Goal: Information Seeking & Learning: Find specific fact

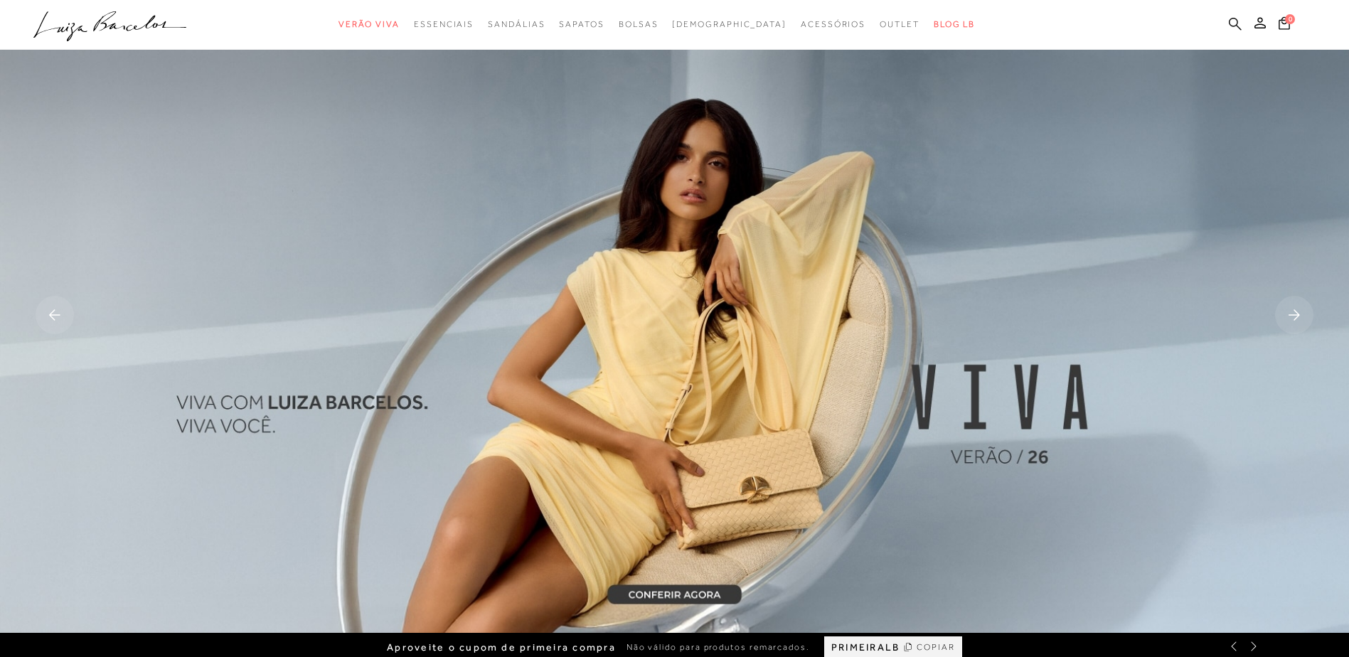
click at [1231, 28] on icon at bounding box center [1235, 24] width 13 height 14
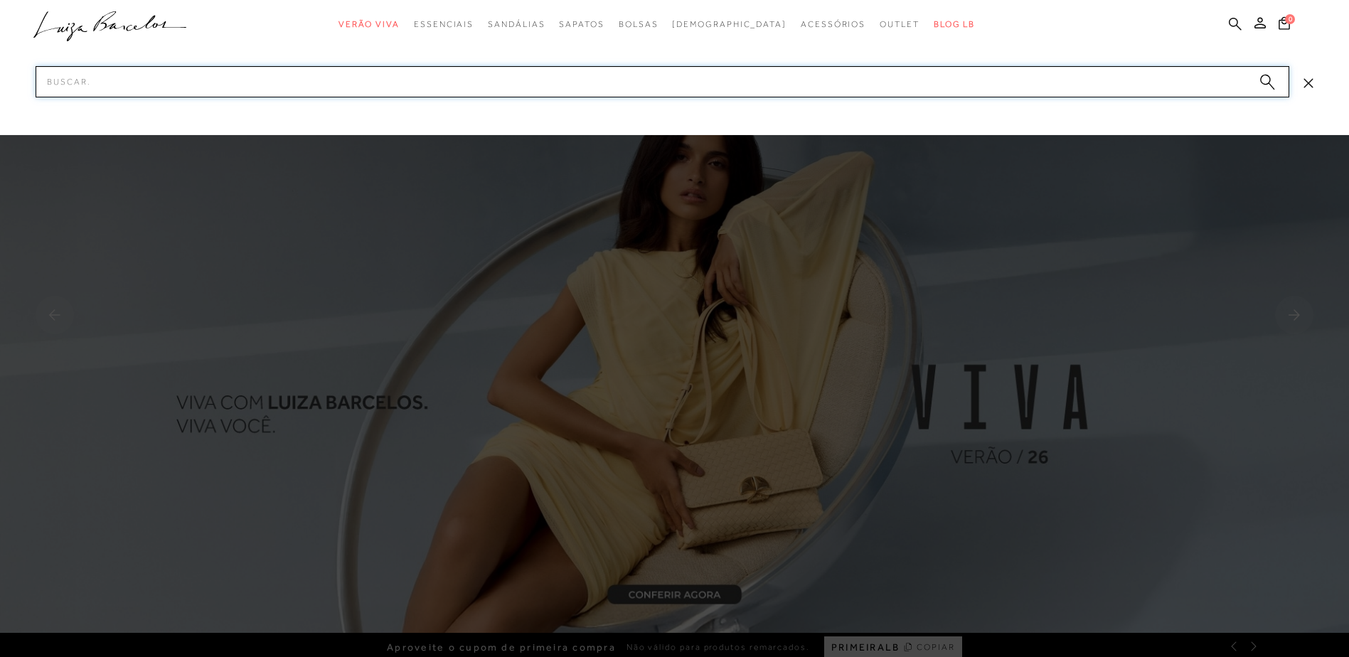
paste input "13470037-1"
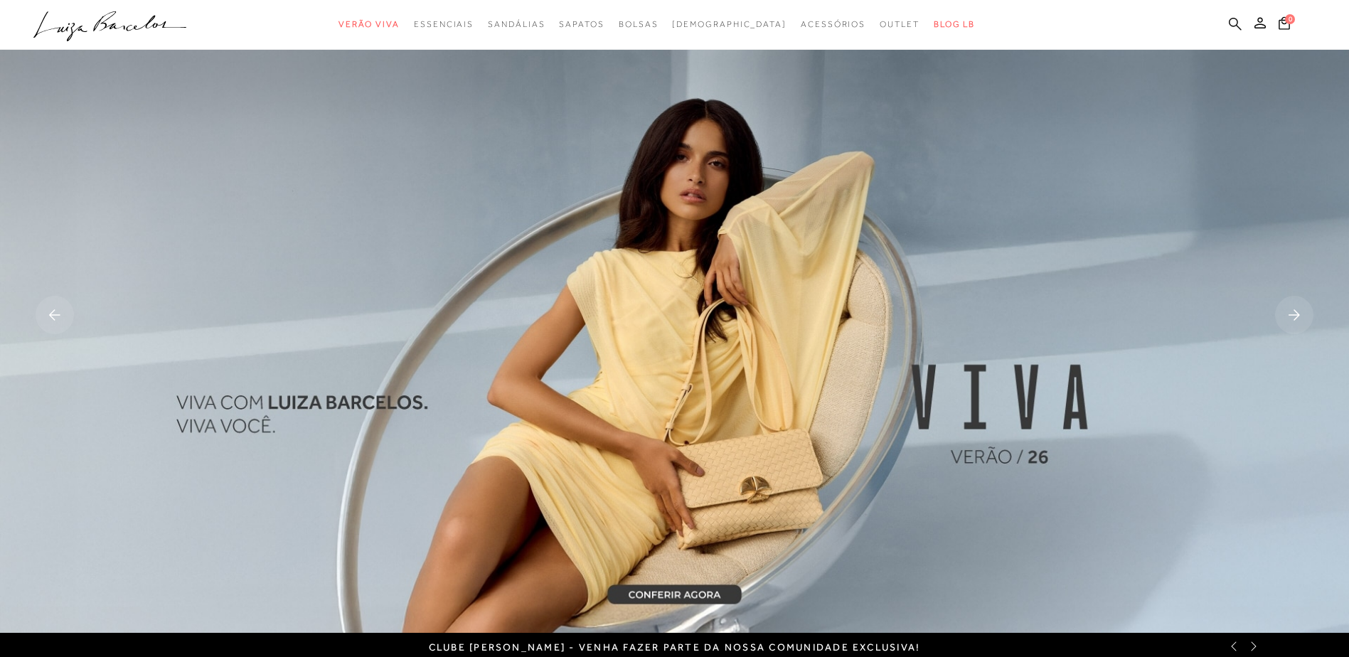
click at [1234, 23] on icon at bounding box center [1235, 24] width 13 height 14
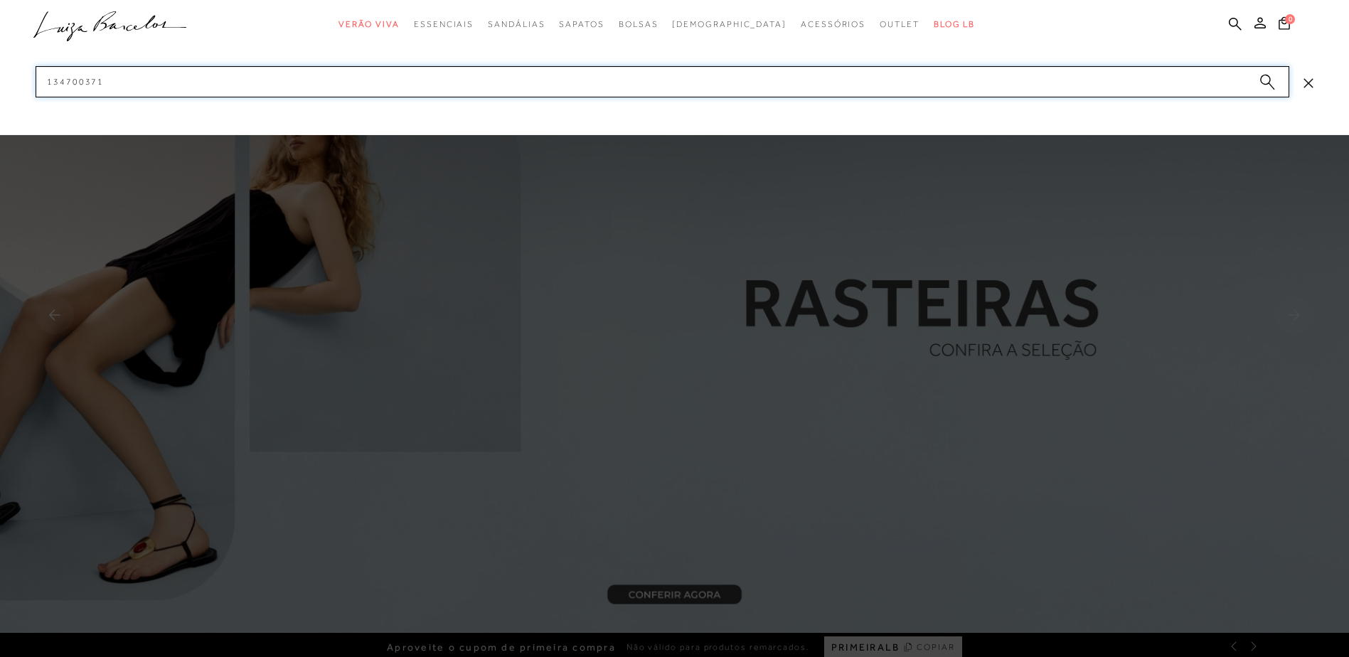
paste input "13130119-4"
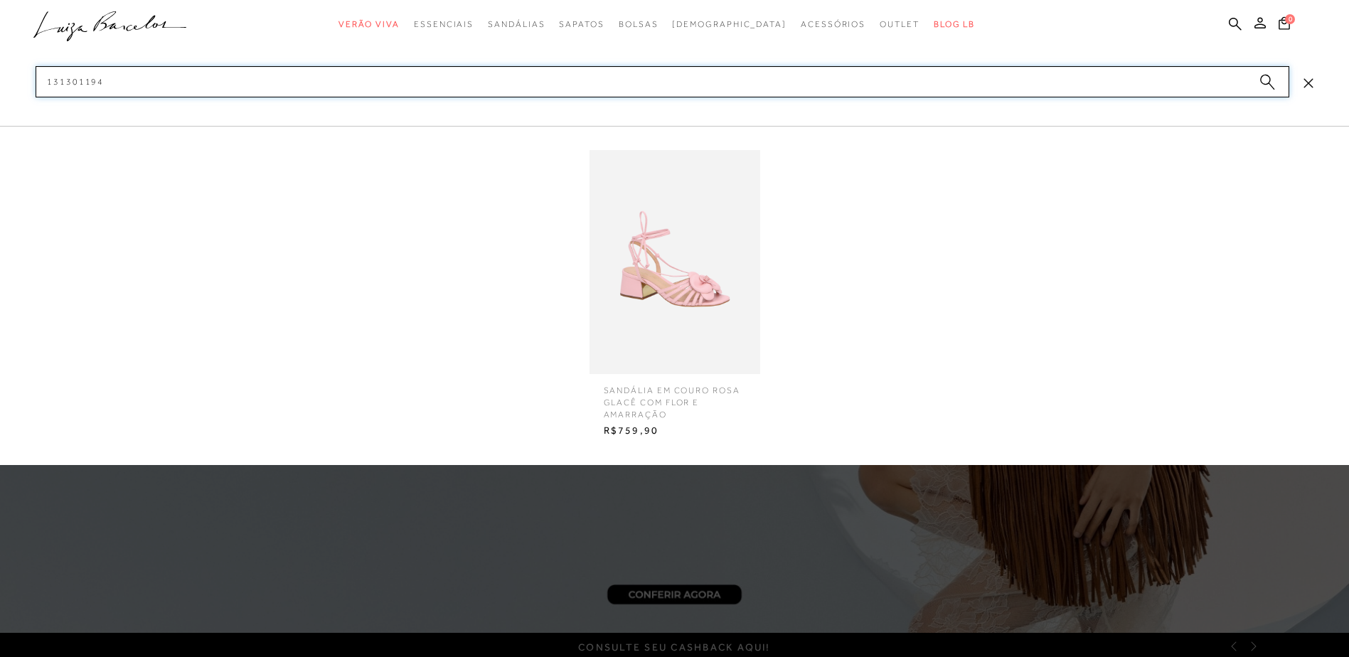
type input "131301194"
click at [722, 304] on img at bounding box center [675, 262] width 171 height 224
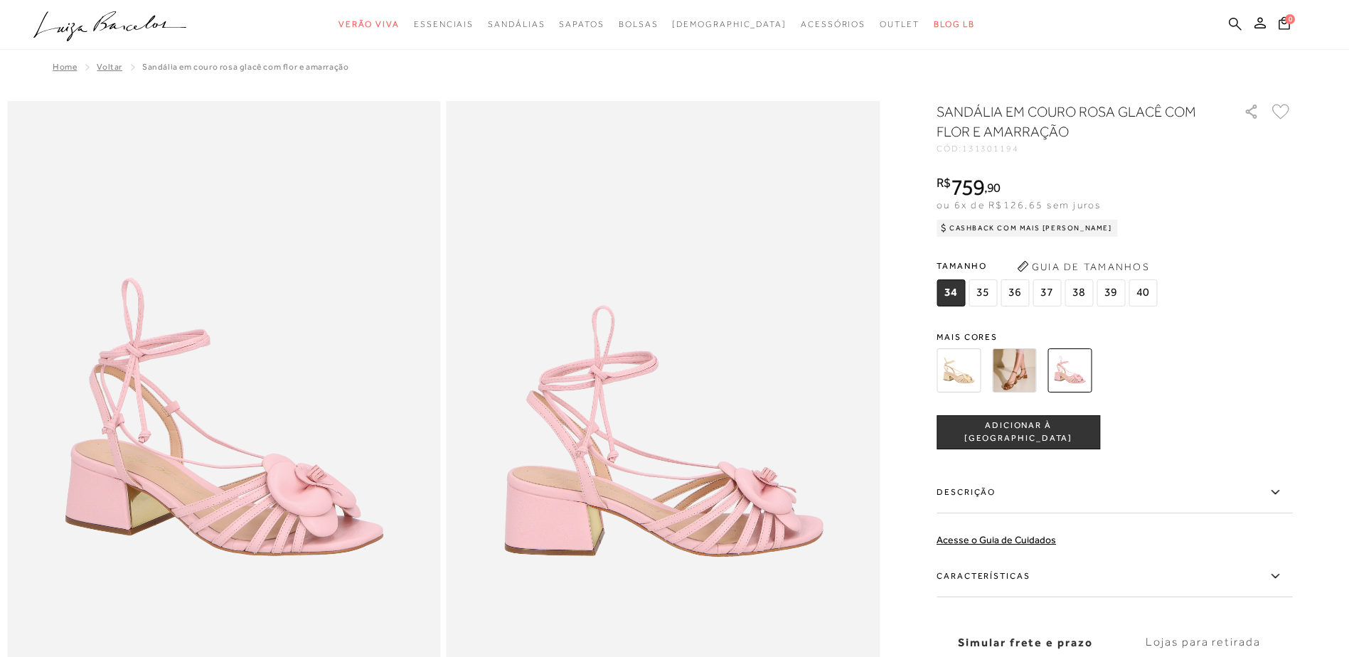
click at [1235, 19] on icon at bounding box center [1235, 24] width 13 height 14
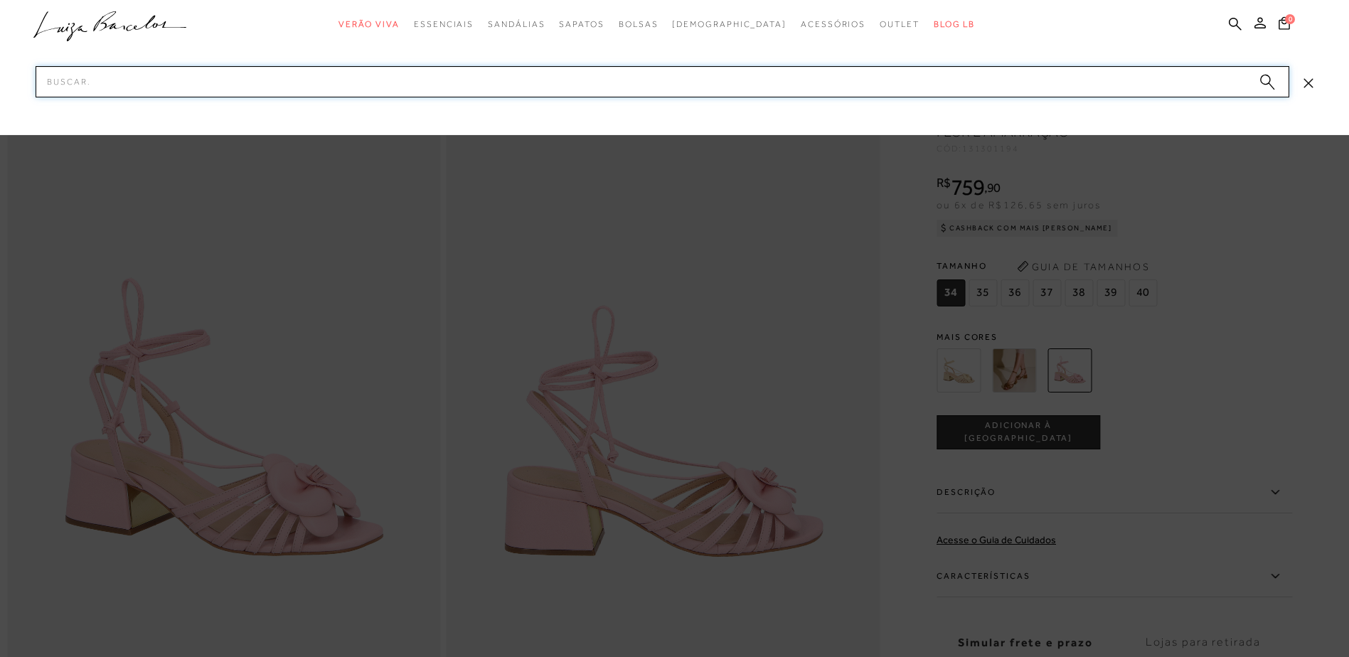
paste input "13010076-11"
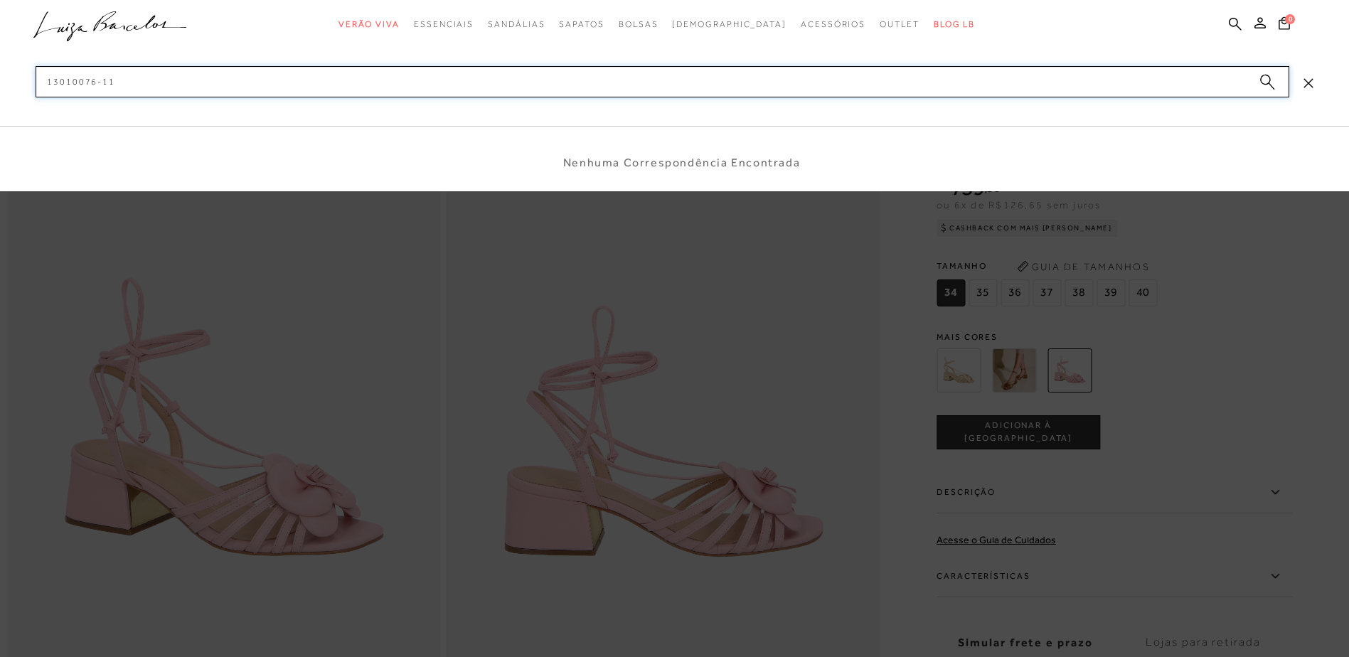
drag, startPoint x: 93, startPoint y: 84, endPoint x: 106, endPoint y: 92, distance: 15.0
click at [98, 86] on input "13010076-11" at bounding box center [663, 81] width 1254 height 31
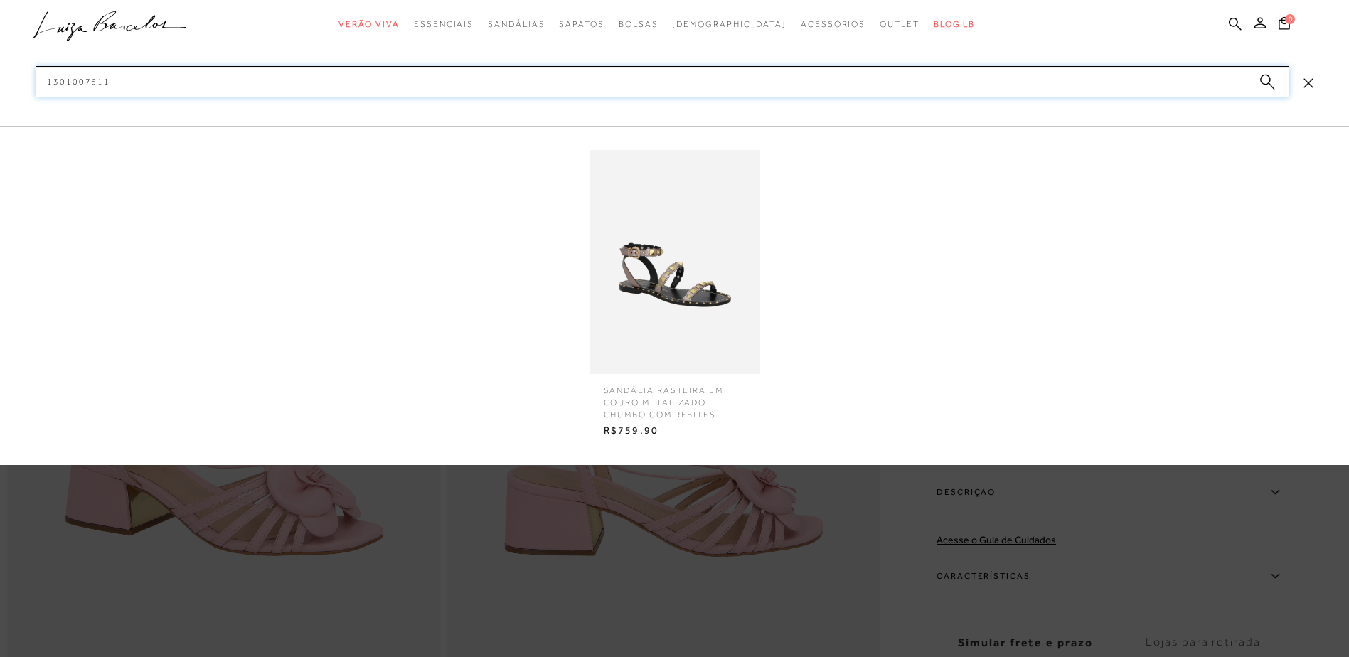
type input "1301007611"
click at [718, 285] on img at bounding box center [675, 262] width 171 height 224
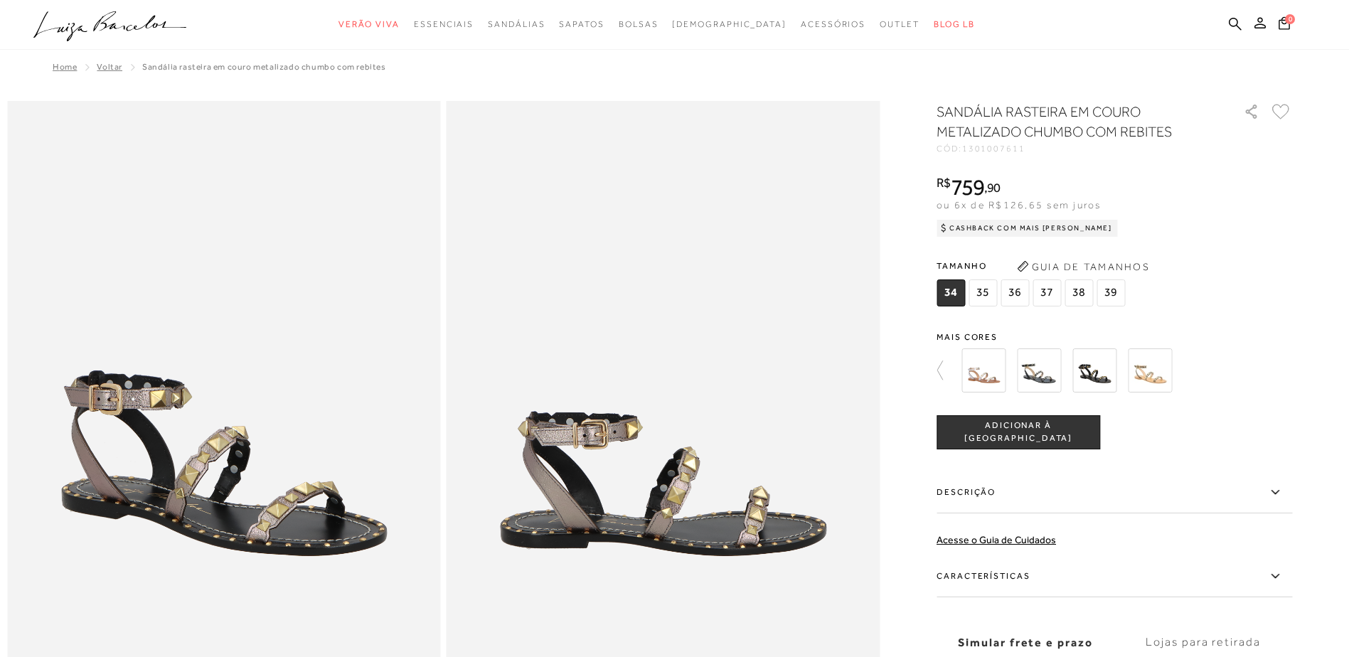
click at [708, 387] on img at bounding box center [664, 426] width 434 height 650
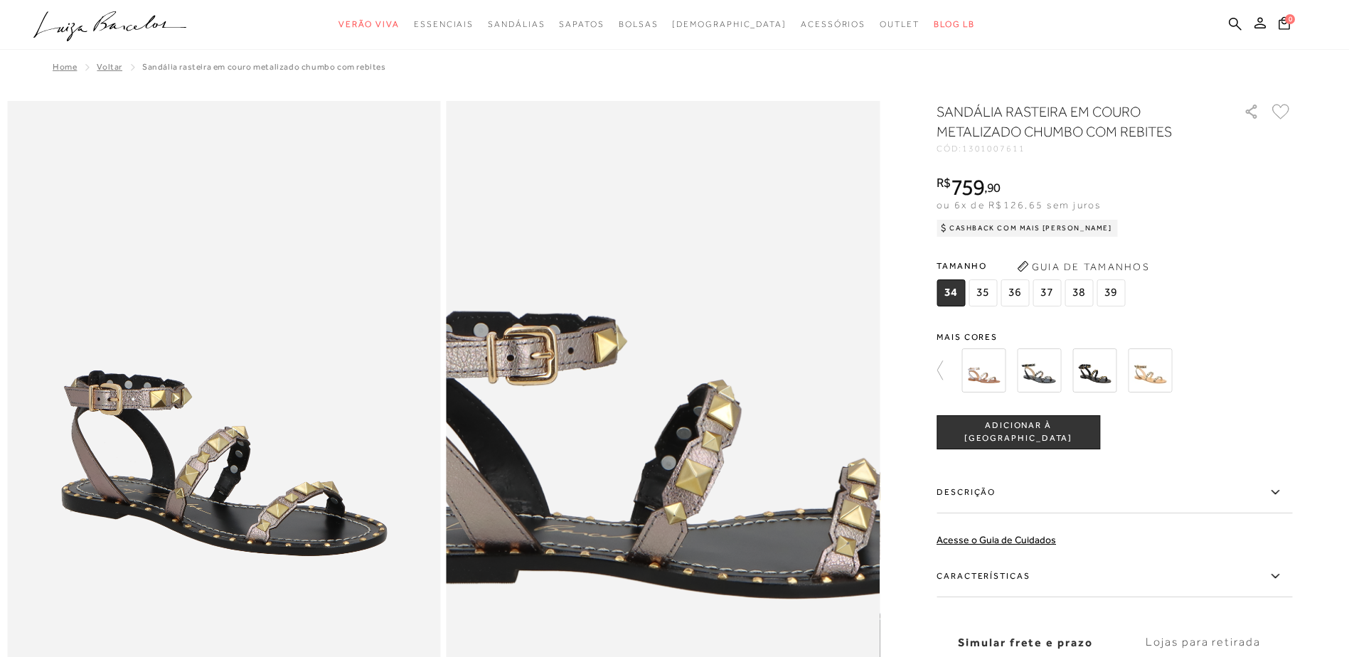
click at [670, 524] on img at bounding box center [667, 338] width 867 height 1301
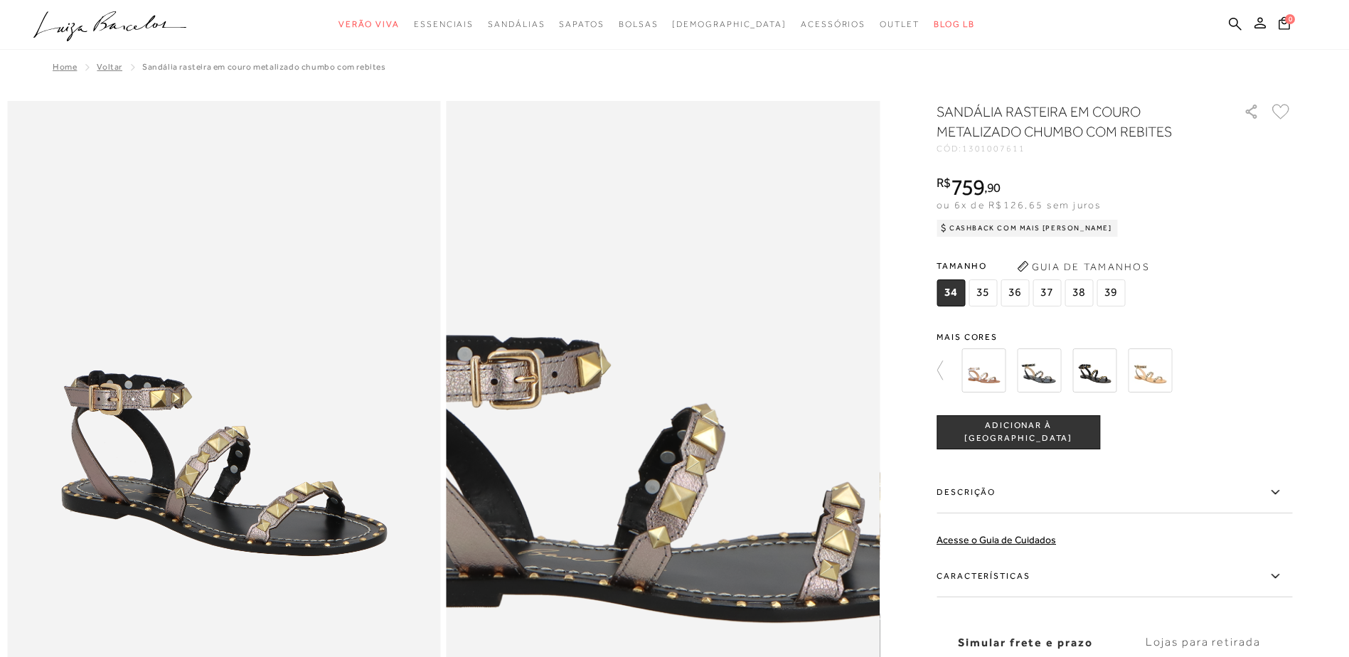
click at [678, 494] on img at bounding box center [651, 363] width 867 height 1301
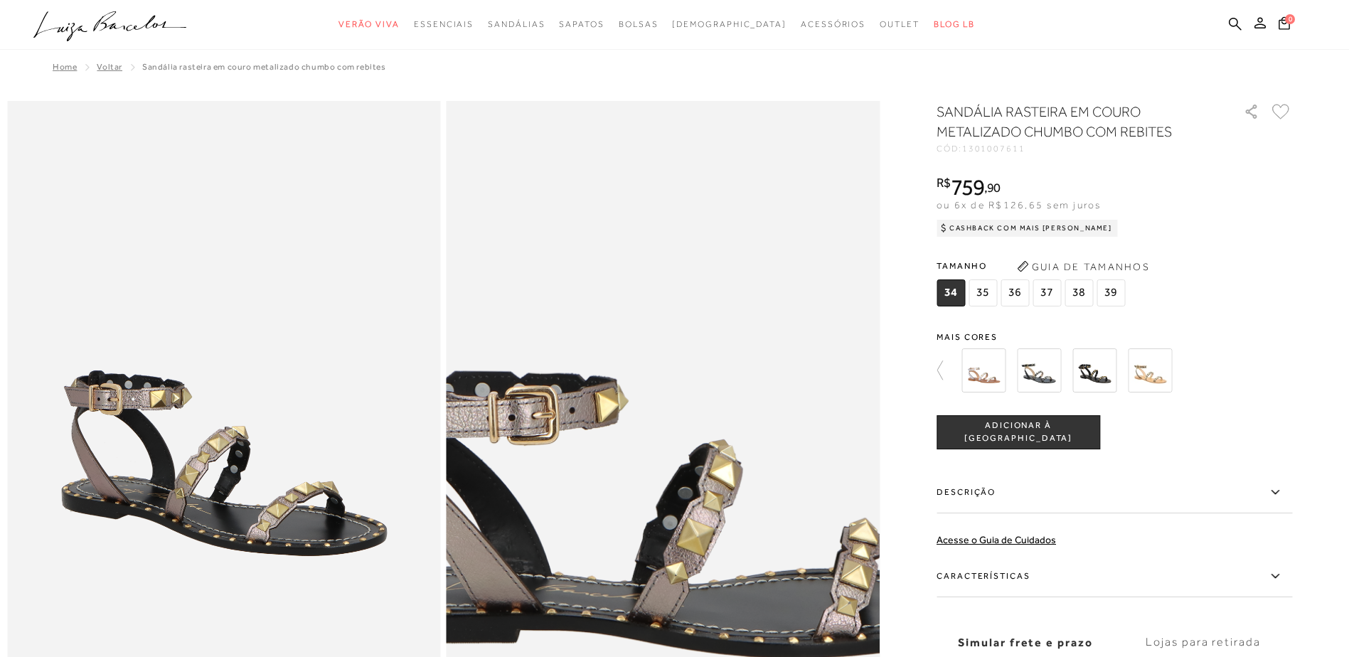
click at [662, 458] on img at bounding box center [668, 398] width 867 height 1301
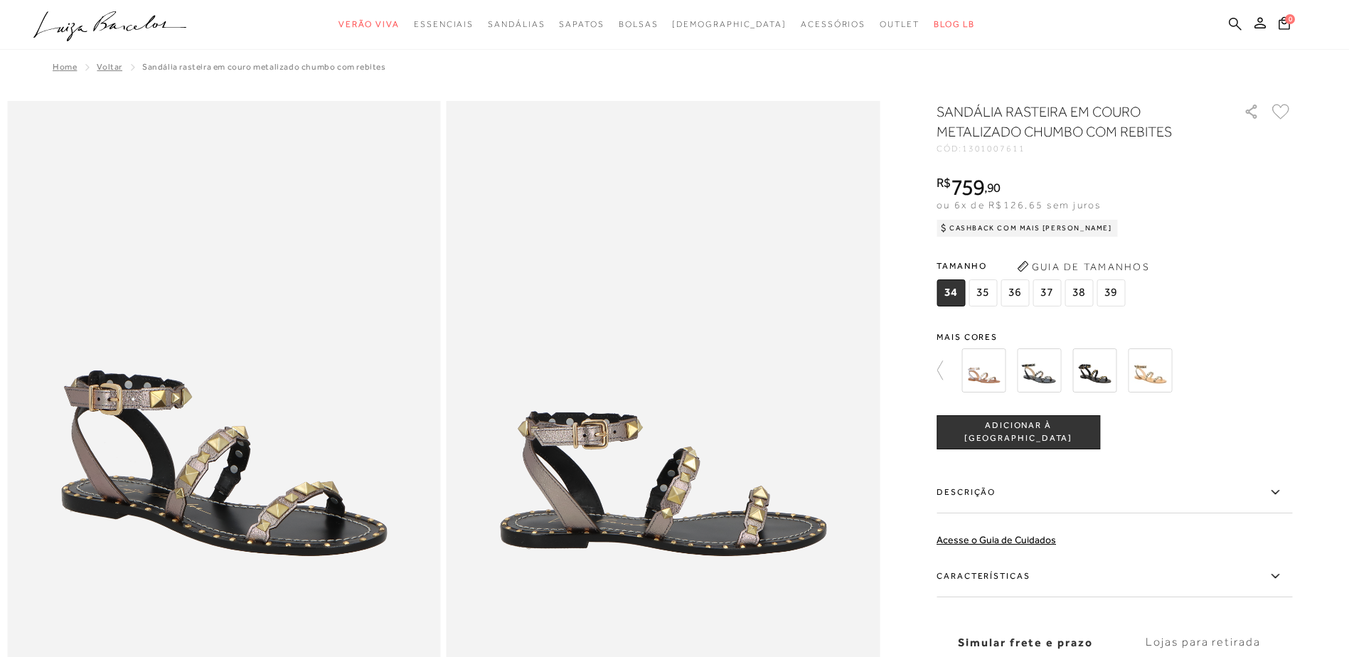
click at [1233, 21] on icon at bounding box center [1235, 24] width 13 height 14
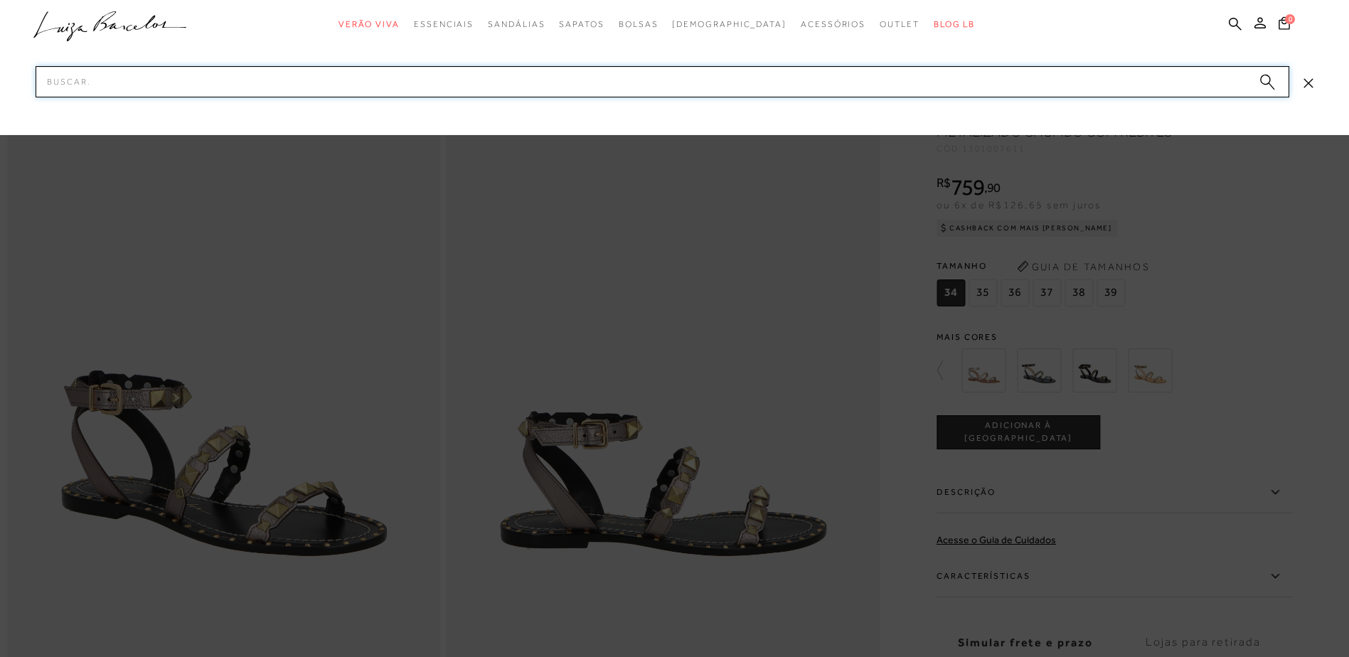
paste input "60010009-39 SANDALIA RASTEIRA METALCOLOR BRONZE 33"
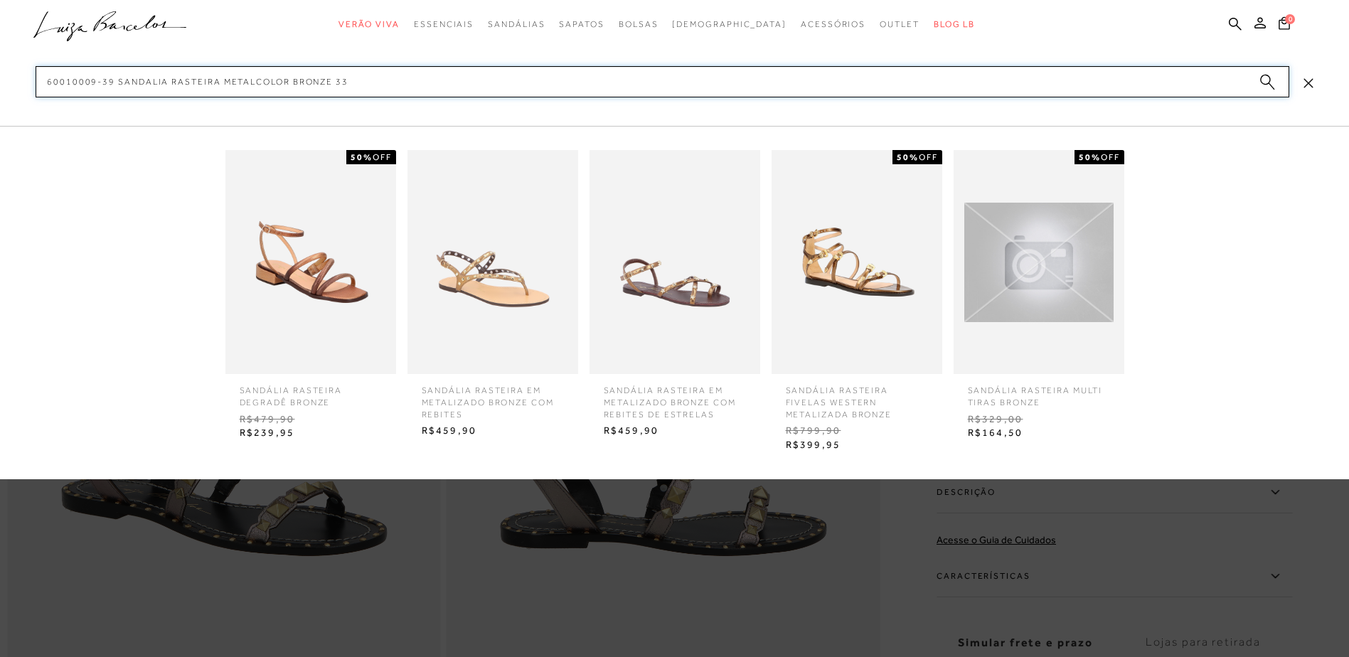
type input "60010009-39 SANDALIA RASTEIRA METALCOLOR BRONZE 33"
click at [516, 306] on img at bounding box center [493, 262] width 171 height 224
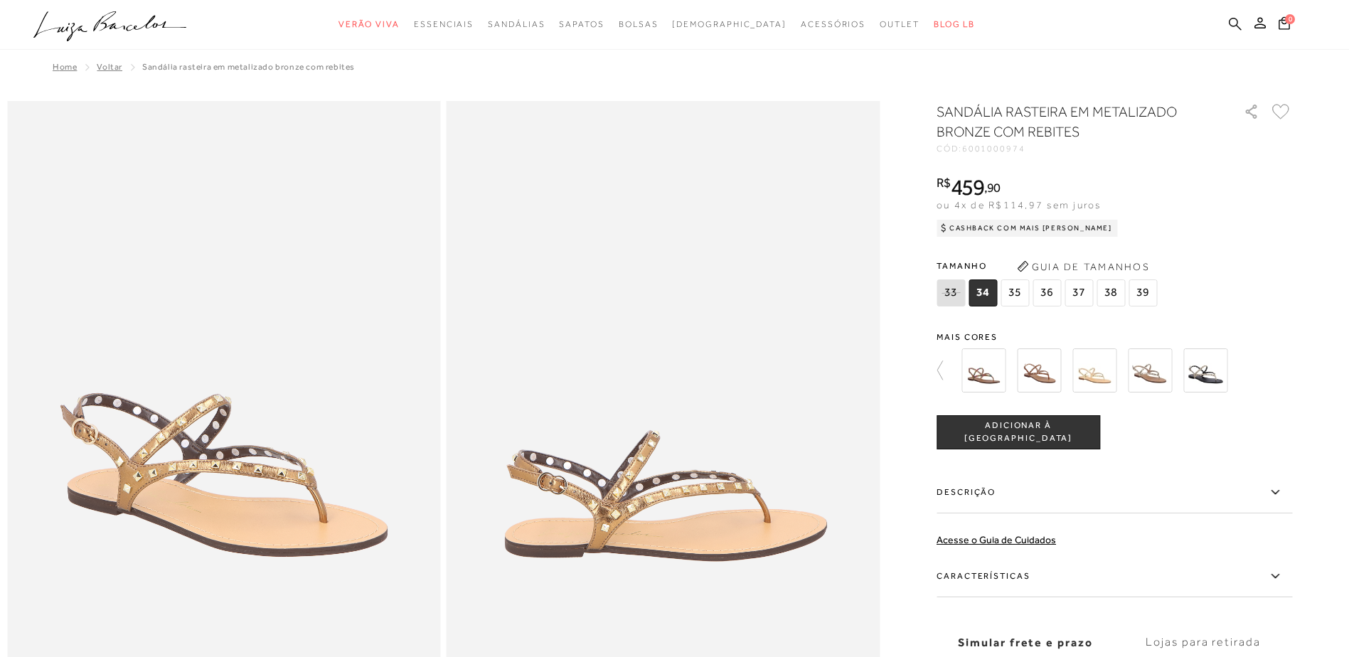
click at [1237, 27] on icon at bounding box center [1235, 24] width 13 height 14
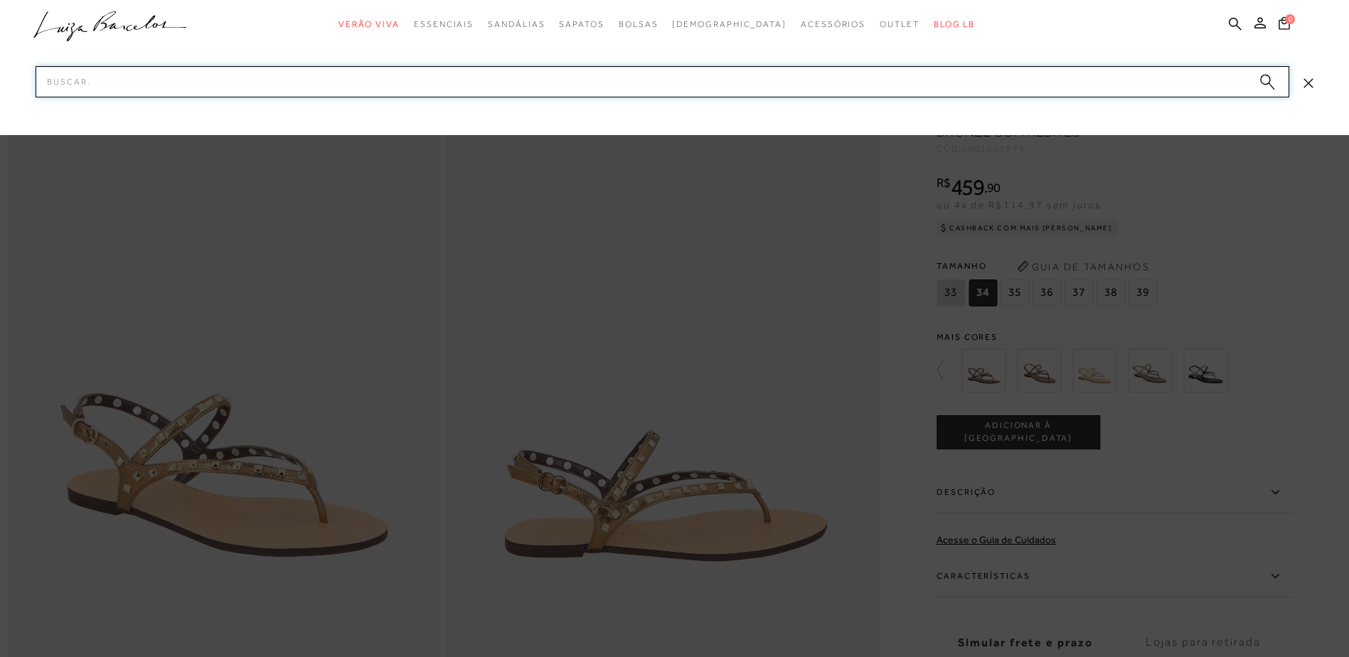
click at [928, 83] on input "Pesquisar" at bounding box center [663, 81] width 1254 height 31
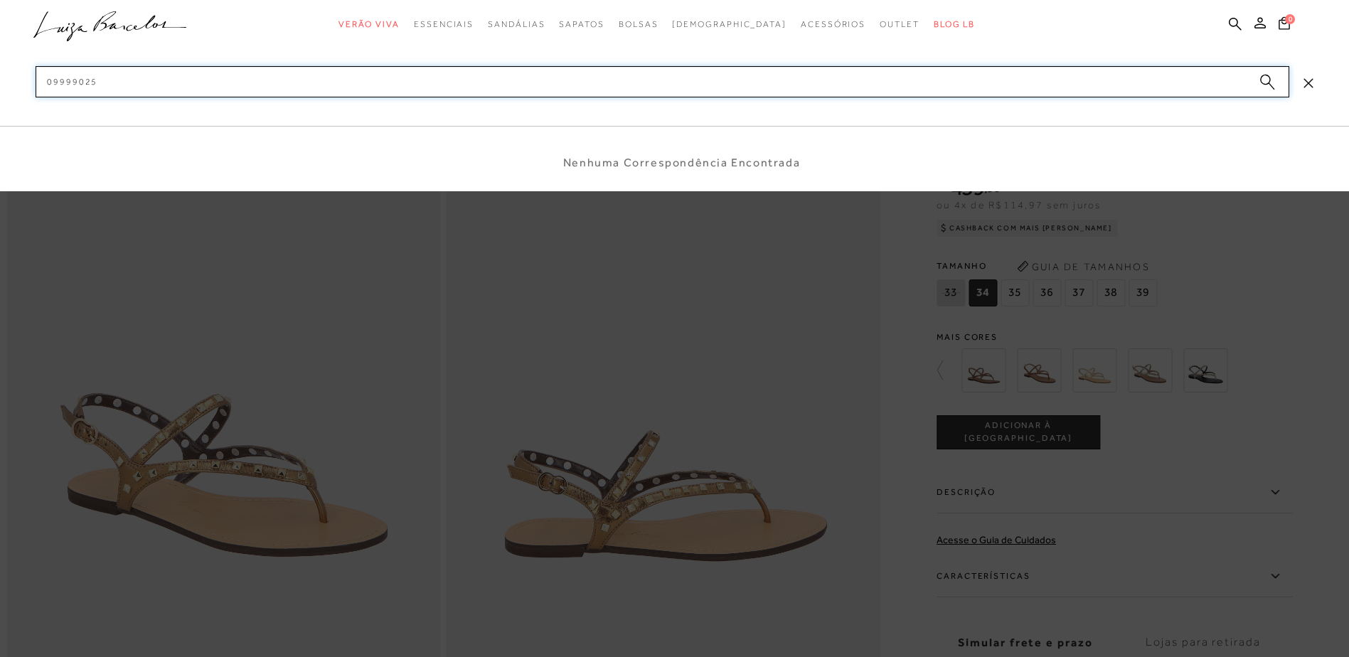
type input "099990254"
